Goal: Information Seeking & Learning: Learn about a topic

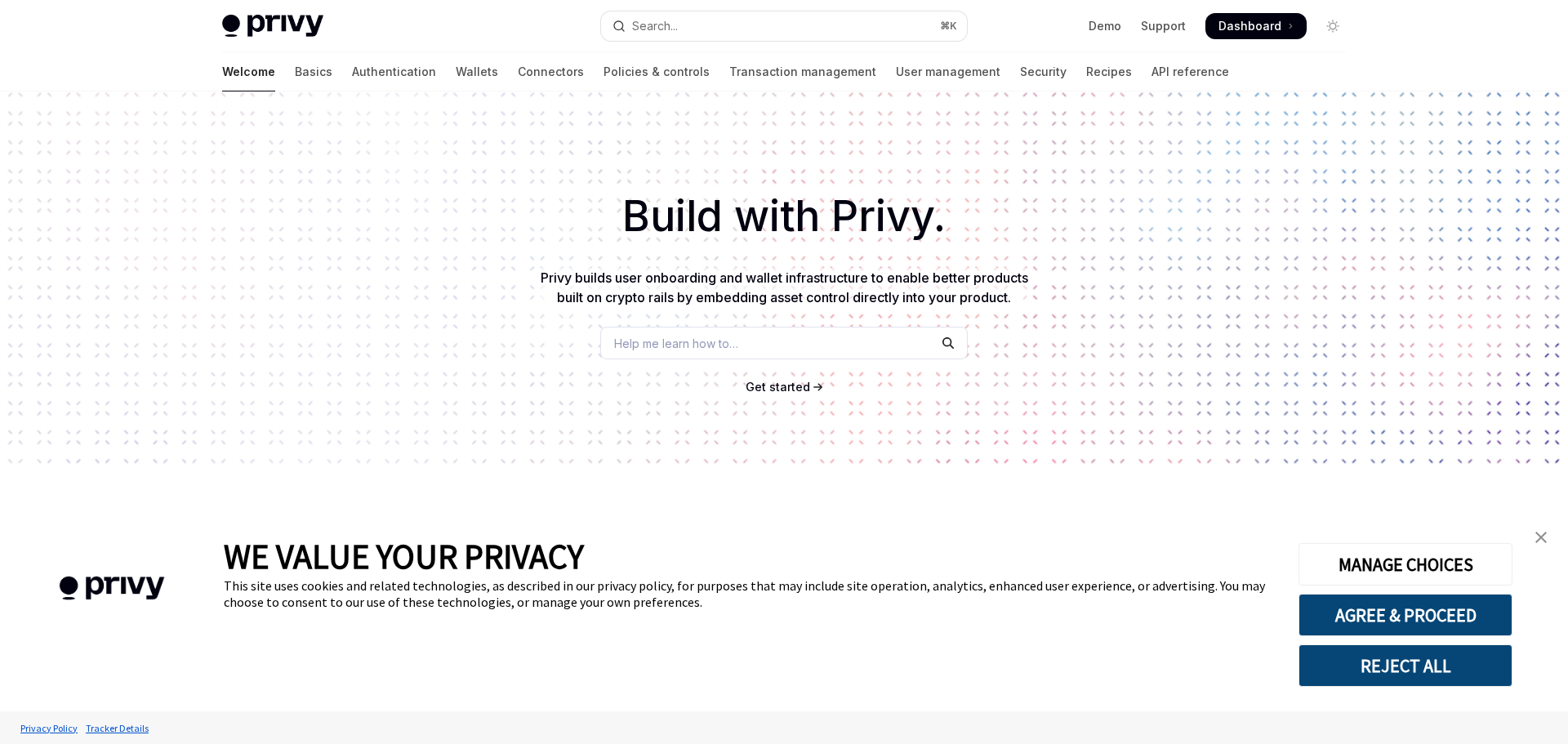
drag, startPoint x: 241, startPoint y: 72, endPoint x: 240, endPoint y: 103, distance: 31.0
click at [295, 72] on link "Basics" at bounding box center [314, 72] width 37 height 39
type textarea "*"
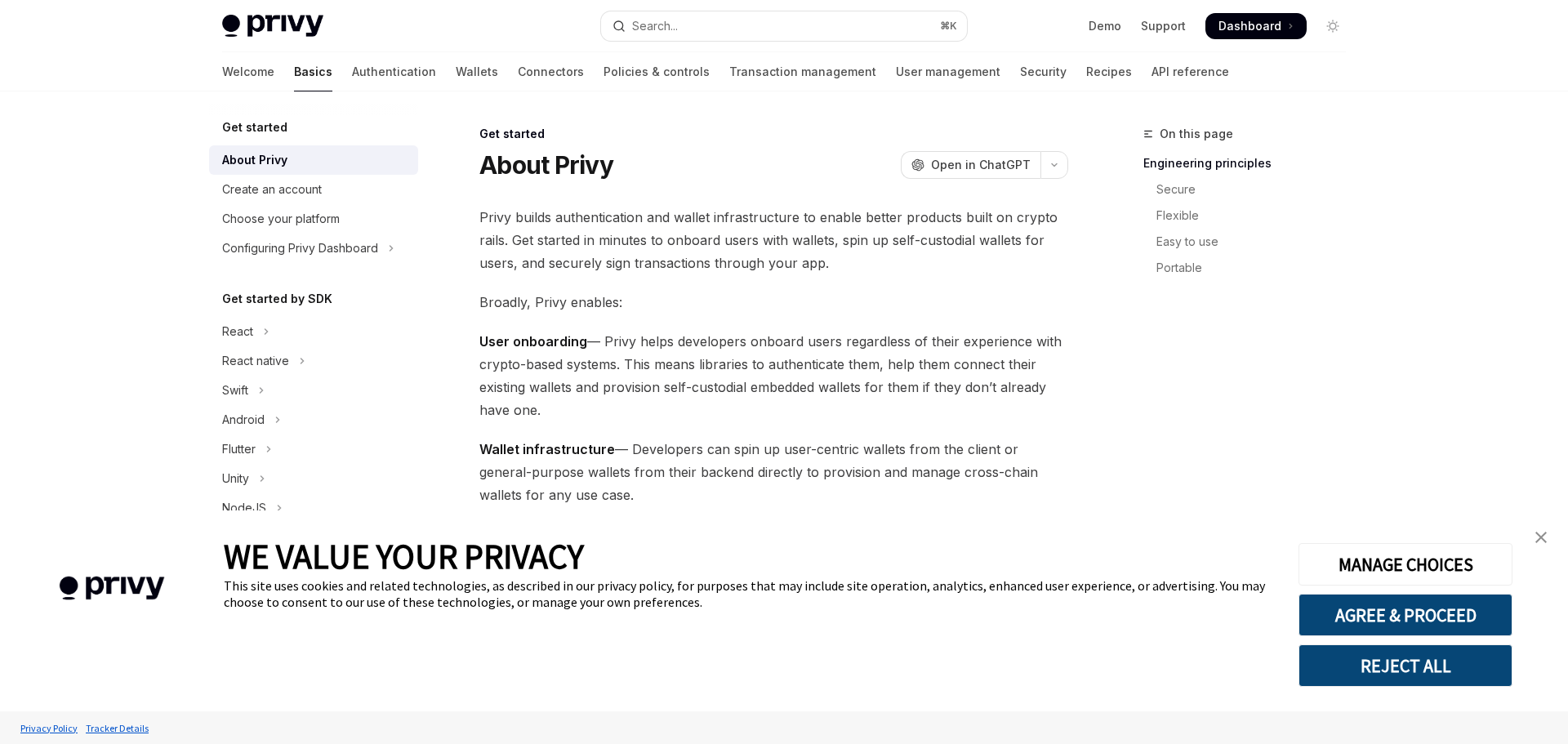
drag, startPoint x: 1547, startPoint y: 536, endPoint x: 1488, endPoint y: 526, distance: 59.8
click at [1541, 534] on link "close banner" at bounding box center [1541, 536] width 33 height 33
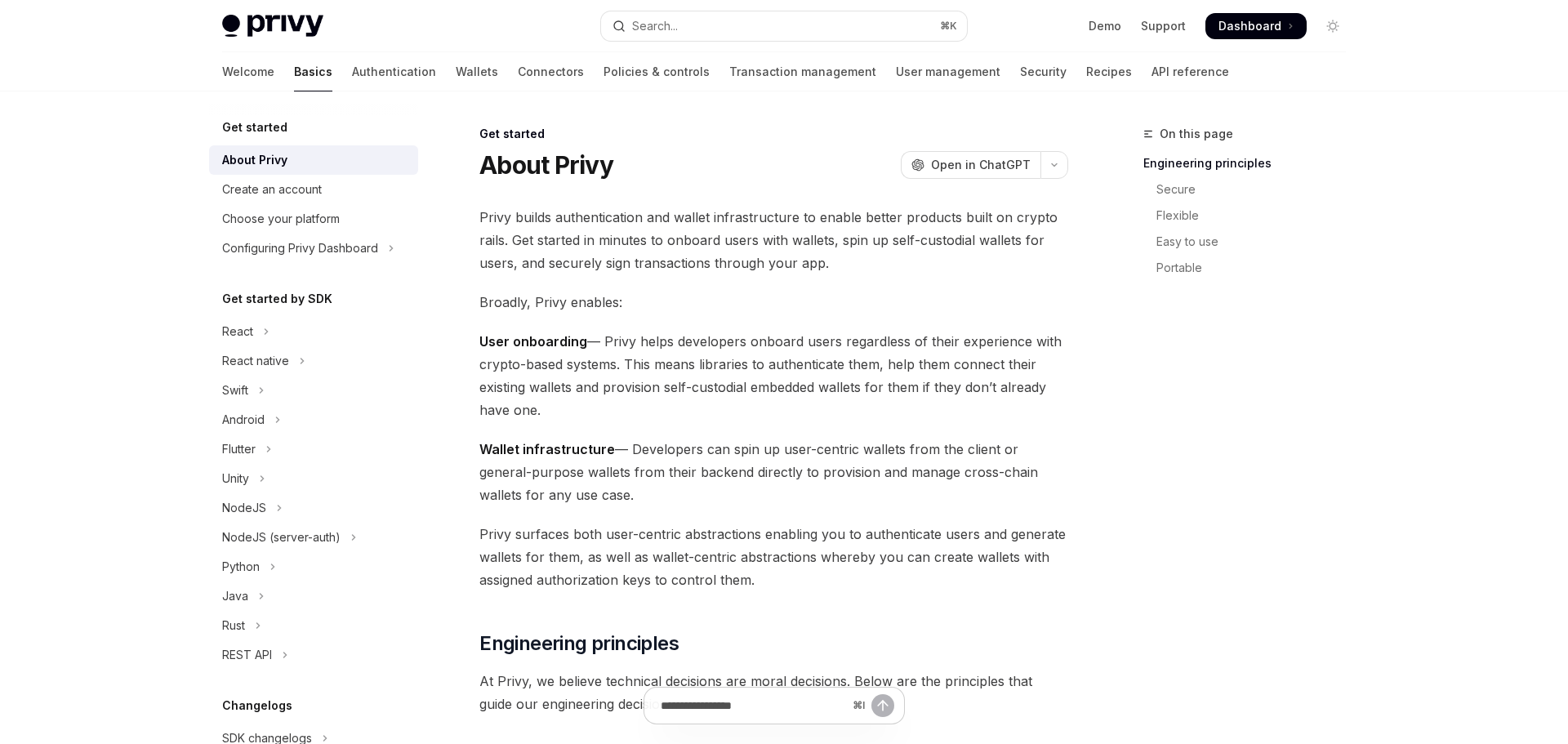
drag, startPoint x: 631, startPoint y: 243, endPoint x: 637, endPoint y: 237, distance: 8.5
click at [636, 238] on span "Privy builds authentication and wallet infrastructure to enable better products…" at bounding box center [773, 240] width 589 height 69
drag, startPoint x: 482, startPoint y: 133, endPoint x: 567, endPoint y: 273, distance: 163.8
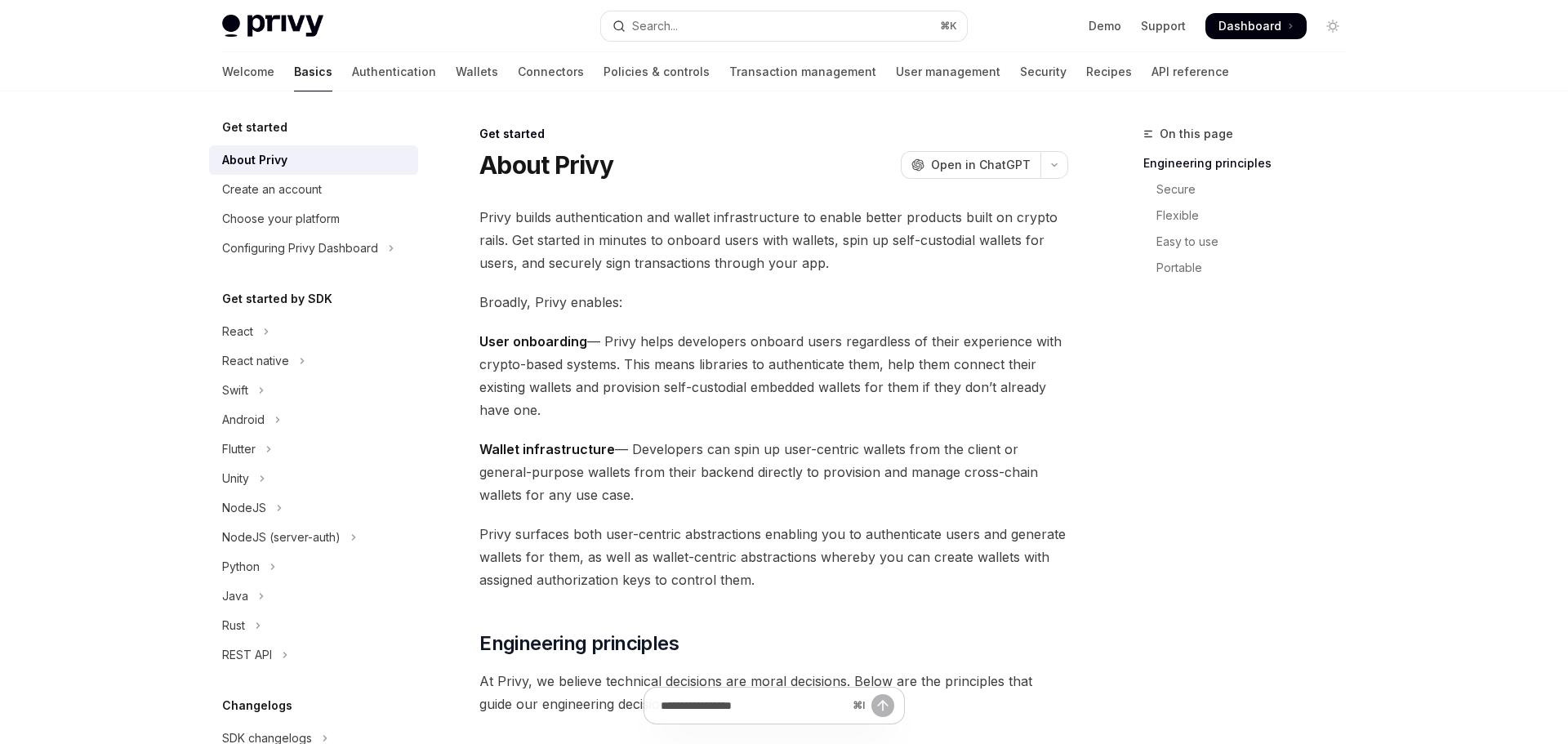
drag, startPoint x: 575, startPoint y: 285, endPoint x: 580, endPoint y: 276, distance: 10.3
click at [743, 397] on span "User onboarding — Privy helps developers onboard users regardless of their expe…" at bounding box center [773, 375] width 589 height 91
click at [719, 350] on span "User onboarding — Privy helps developers onboard users regardless of their expe…" at bounding box center [773, 375] width 589 height 91
